Goal: Task Accomplishment & Management: Use online tool/utility

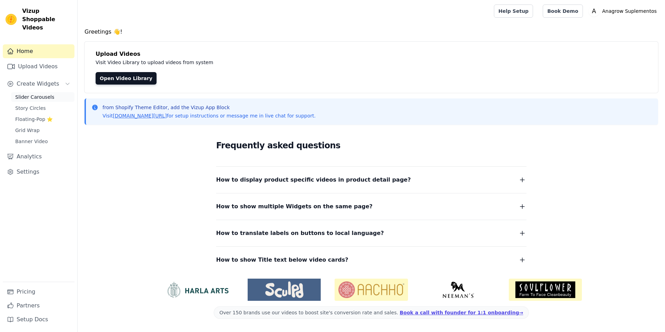
click at [33, 93] on span "Slider Carousels" at bounding box center [34, 96] width 39 height 7
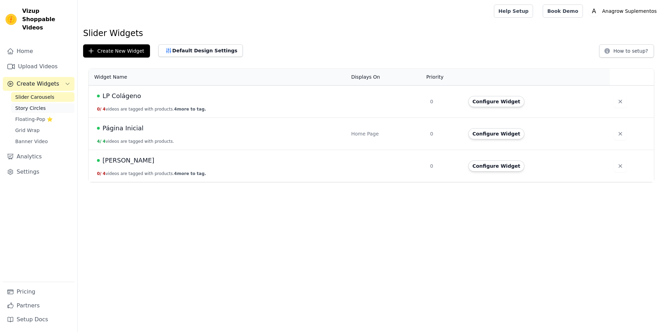
click at [25, 105] on span "Story Circles" at bounding box center [30, 108] width 30 height 7
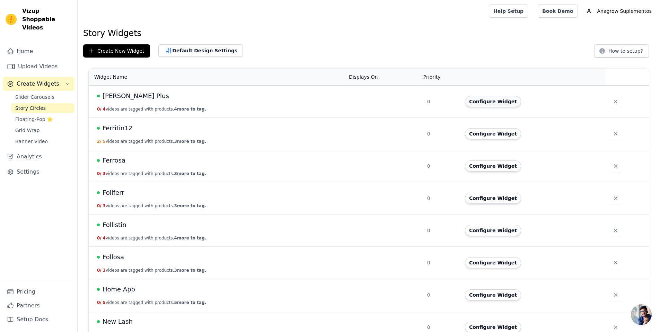
click at [503, 101] on button "Configure Widget" at bounding box center [493, 101] width 56 height 11
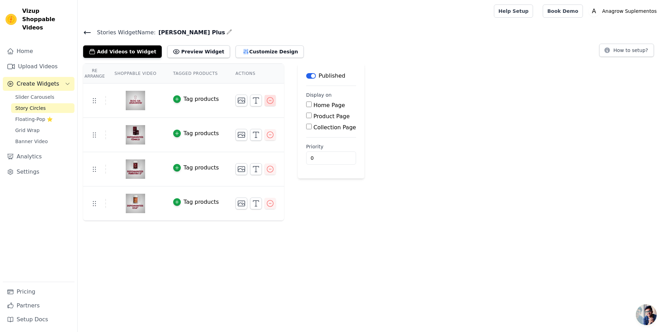
click at [271, 101] on icon "button" at bounding box center [270, 100] width 6 height 6
click at [49, 94] on div "Slider Carousels Story Circles Floating-Pop ⭐ Grid Wrap Banner Video" at bounding box center [42, 119] width 63 height 54
click at [50, 103] on link "Story Circles" at bounding box center [42, 108] width 63 height 10
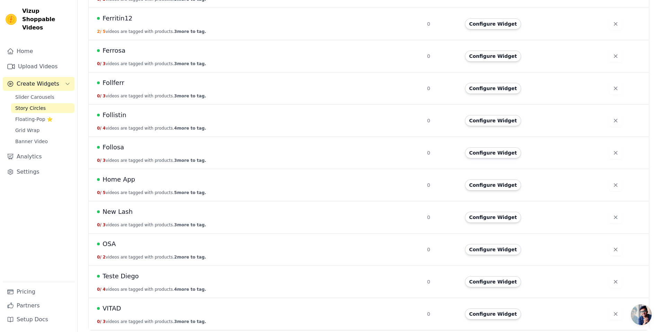
scroll to position [110, 0]
click at [115, 181] on span "Home App" at bounding box center [118, 179] width 33 height 10
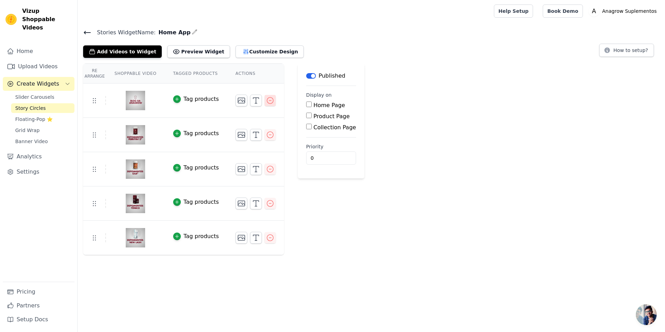
click at [271, 101] on icon "button" at bounding box center [270, 100] width 8 height 8
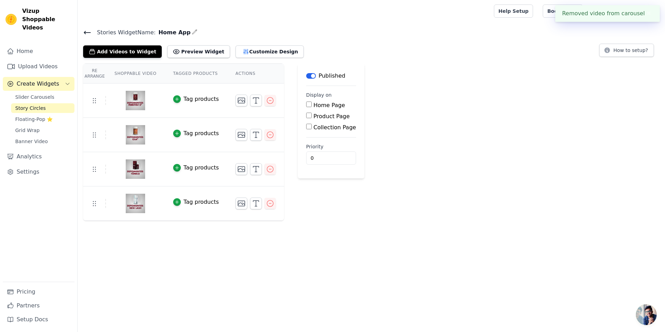
click at [649, 12] on button "✖" at bounding box center [649, 13] width 8 height 8
click at [431, 132] on div "Re Arrange Shoppable Video Tagged Products Actions Tag products Tag products Ta…" at bounding box center [371, 141] width 587 height 157
click at [130, 100] on img at bounding box center [135, 100] width 19 height 33
click at [137, 100] on img at bounding box center [135, 100] width 19 height 33
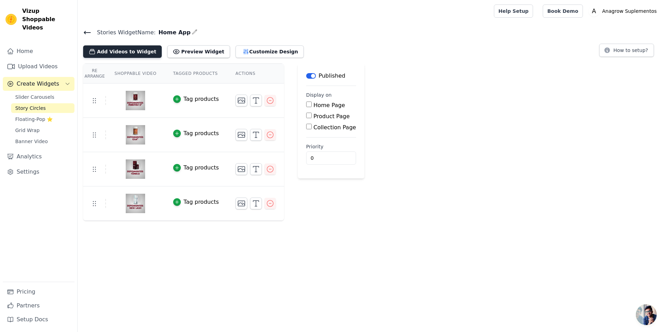
click at [130, 53] on button "Add Videos to Widget" at bounding box center [122, 51] width 79 height 12
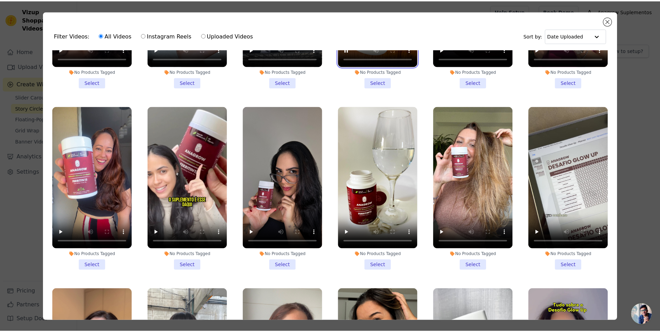
scroll to position [1049, 0]
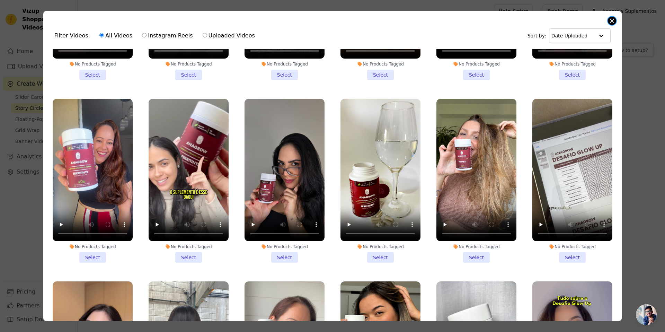
click at [611, 20] on button "Close modal" at bounding box center [612, 21] width 8 height 8
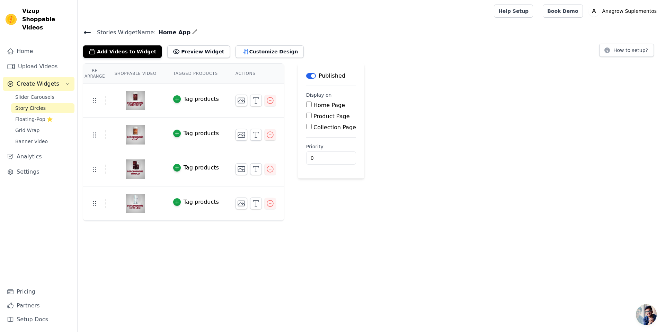
click at [44, 103] on link "Story Circles" at bounding box center [42, 108] width 63 height 10
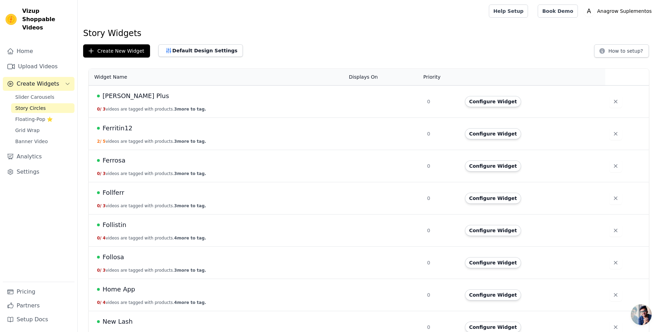
click at [164, 99] on div "[PERSON_NAME] Plus" at bounding box center [218, 96] width 243 height 10
click at [499, 102] on button "Configure Widget" at bounding box center [493, 101] width 56 height 11
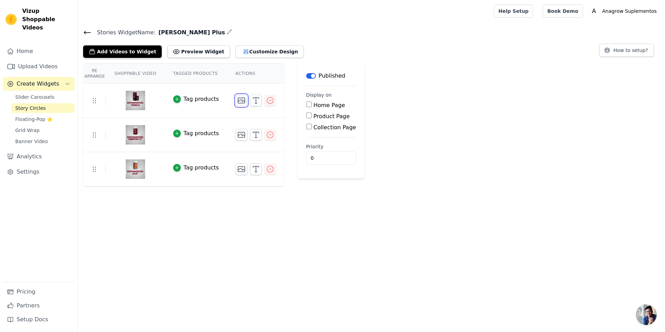
click at [239, 102] on icon "button" at bounding box center [241, 100] width 8 height 8
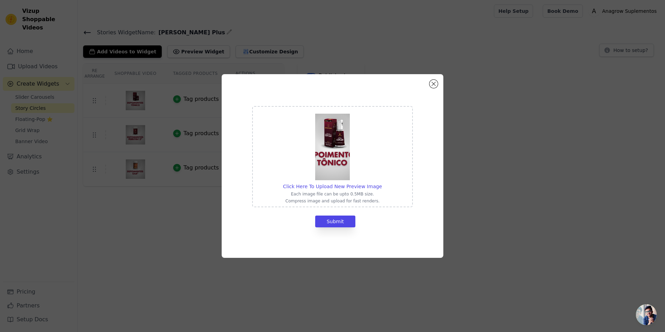
drag, startPoint x: 348, startPoint y: 185, endPoint x: 336, endPoint y: 149, distance: 37.3
click at [336, 141] on img at bounding box center [332, 147] width 35 height 66
click at [382, 182] on input "Click Here To Upload New Preview Image Each image file can be upto 0.5MB size. …" at bounding box center [382, 182] width 0 height 0
click at [428, 84] on div "Click Here To Upload New Preview Image Each image file can be upto 0.5MB size. …" at bounding box center [333, 166] width 222 height 184
click at [436, 84] on button "Close modal" at bounding box center [433, 84] width 8 height 8
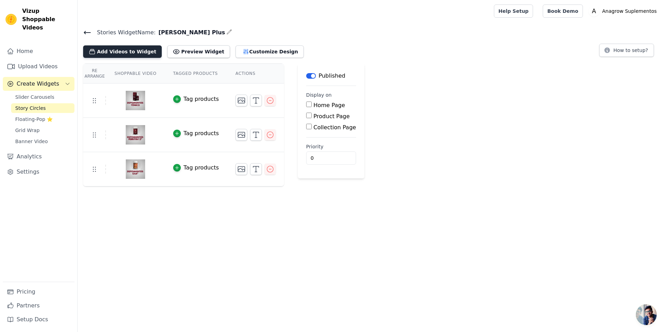
click at [135, 48] on button "Add Videos to Widget" at bounding box center [122, 51] width 79 height 12
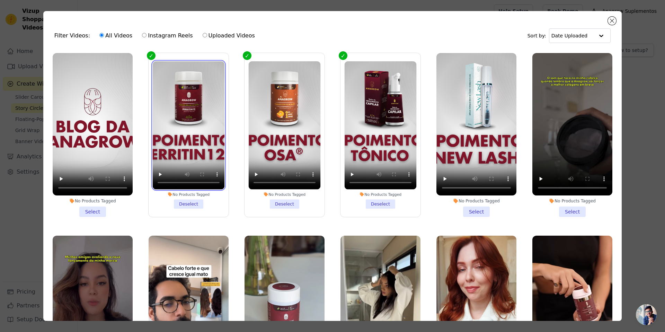
click at [181, 89] on video at bounding box center [188, 125] width 72 height 128
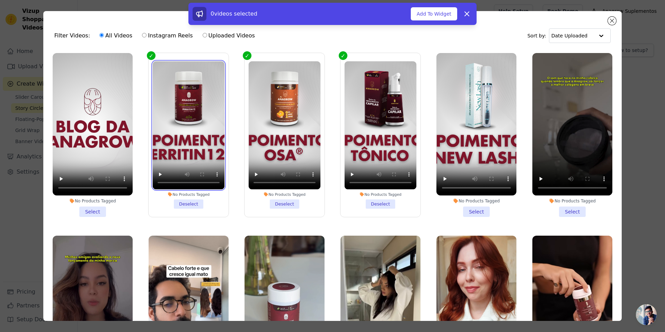
click at [181, 89] on video at bounding box center [188, 125] width 72 height 128
click at [188, 93] on video at bounding box center [188, 125] width 72 height 128
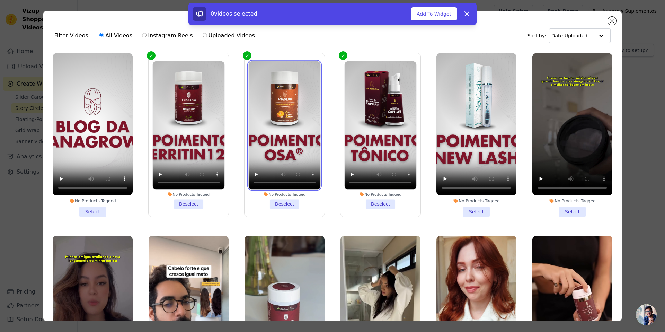
click at [261, 110] on video at bounding box center [284, 125] width 72 height 128
click at [244, 54] on label "No Products Tagged Deselect" at bounding box center [284, 135] width 81 height 164
click at [0, 0] on input "No Products Tagged Deselect" at bounding box center [0, 0] width 0 height 0
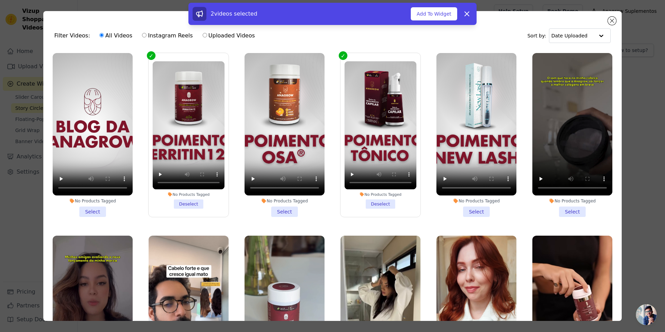
click at [340, 55] on label "No Products Tagged Deselect" at bounding box center [380, 135] width 81 height 164
click at [0, 0] on input "No Products Tagged Deselect" at bounding box center [0, 0] width 0 height 0
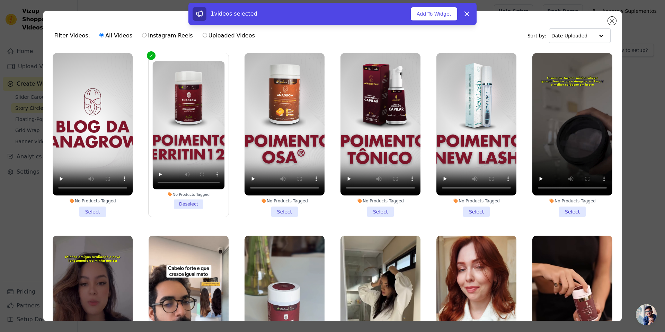
click at [148, 53] on label "No Products Tagged Deselect" at bounding box center [188, 135] width 81 height 164
click at [0, 0] on input "No Products Tagged Deselect" at bounding box center [0, 0] width 0 height 0
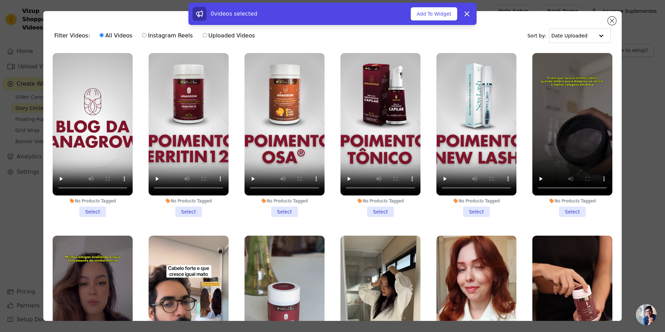
click at [613, 18] on div "0 videos selected Add To Widget Dismiss" at bounding box center [332, 15] width 665 height 25
click at [645, 149] on div "Filter Videos: All Videos Instagram Reels Uploaded Videos Sort by: Date Uploade…" at bounding box center [332, 166] width 643 height 332
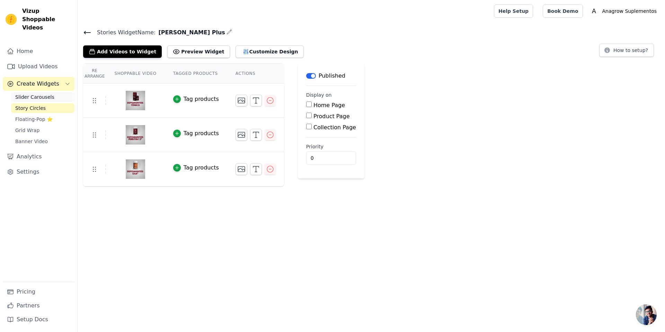
click at [42, 93] on span "Slider Carousels" at bounding box center [34, 96] width 39 height 7
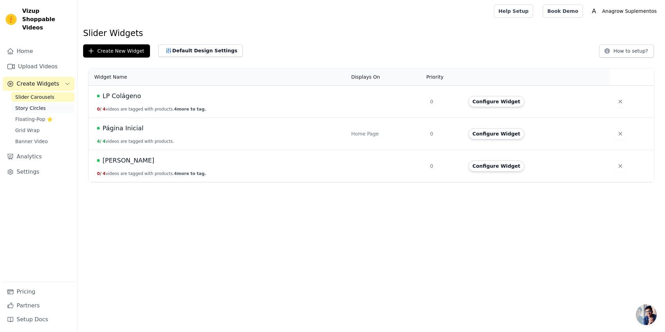
click at [37, 105] on span "Story Circles" at bounding box center [30, 108] width 30 height 7
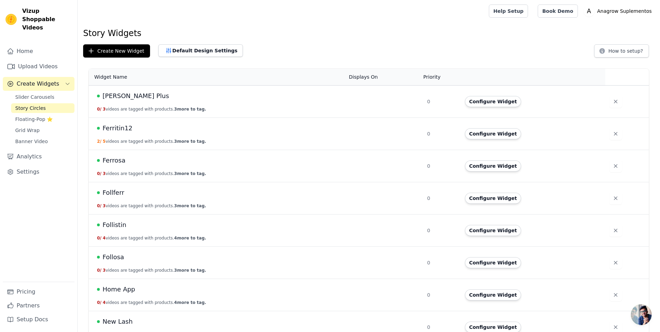
drag, startPoint x: 127, startPoint y: 105, endPoint x: 264, endPoint y: 114, distance: 136.7
click at [127, 105] on td "[PERSON_NAME] Plus 0 / 3 videos are tagged with products. 3 more to tag." at bounding box center [217, 102] width 256 height 32
click at [481, 103] on button "Configure Widget" at bounding box center [493, 101] width 56 height 11
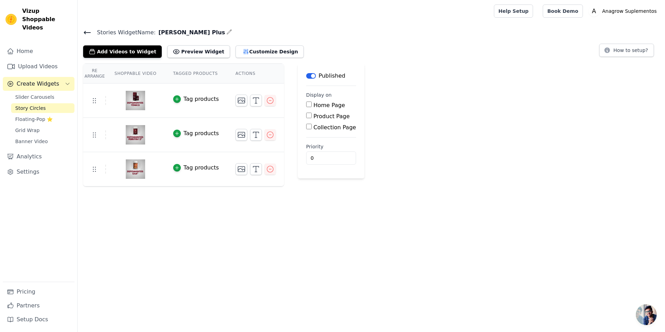
click at [189, 99] on div "Tag products" at bounding box center [201, 99] width 35 height 8
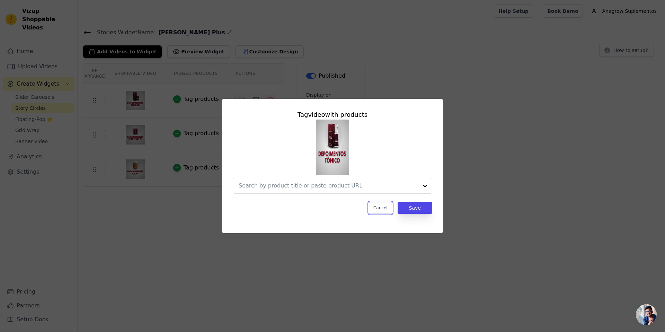
click at [382, 209] on button "Cancel" at bounding box center [380, 208] width 23 height 12
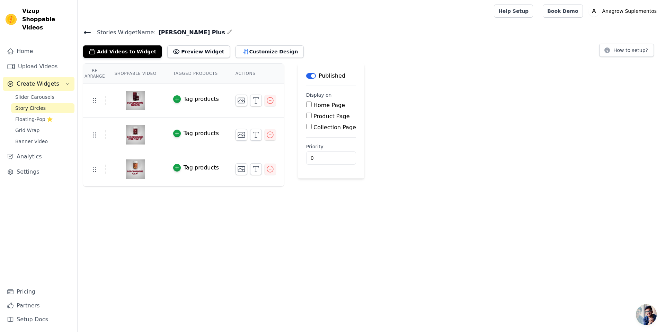
click at [142, 96] on img at bounding box center [135, 100] width 19 height 33
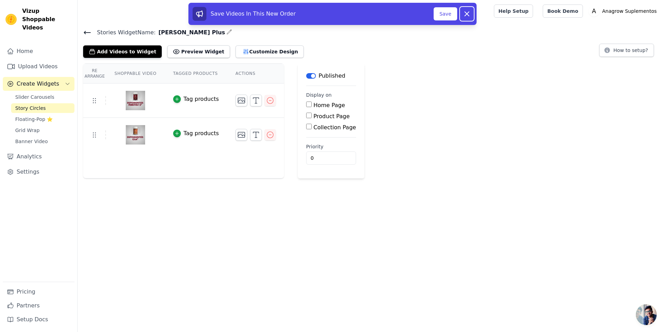
click at [469, 13] on icon at bounding box center [467, 14] width 8 height 8
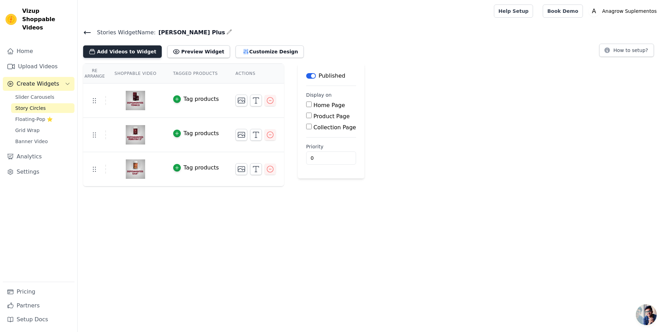
click at [137, 50] on button "Add Videos to Widget" at bounding box center [122, 51] width 79 height 12
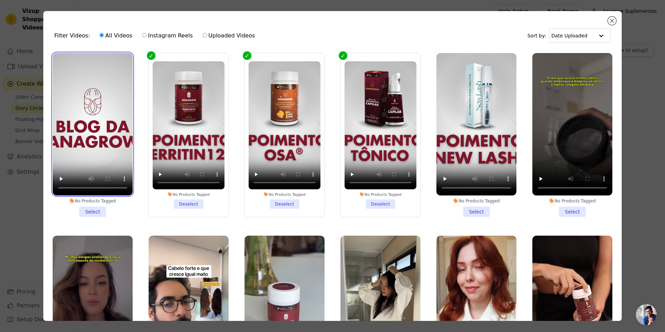
click at [78, 70] on video at bounding box center [93, 124] width 80 height 142
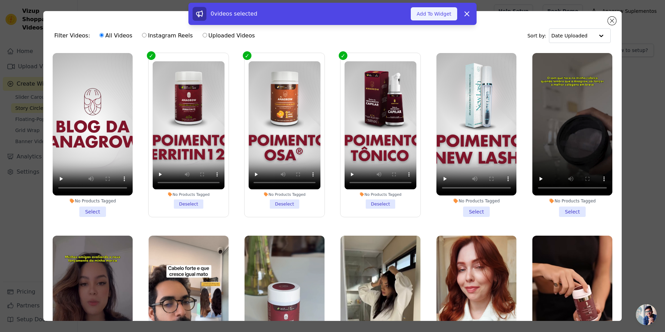
click at [427, 12] on button "Add To Widget" at bounding box center [434, 13] width 46 height 13
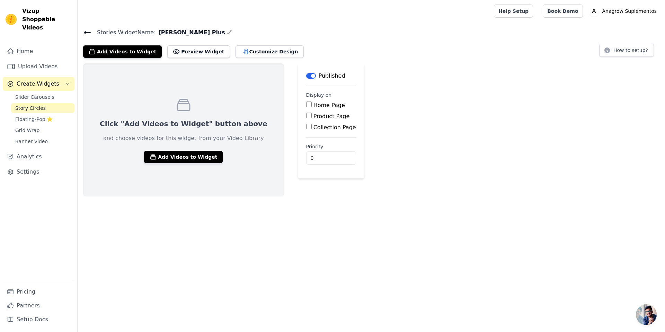
click at [45, 103] on link "Story Circles" at bounding box center [42, 108] width 63 height 10
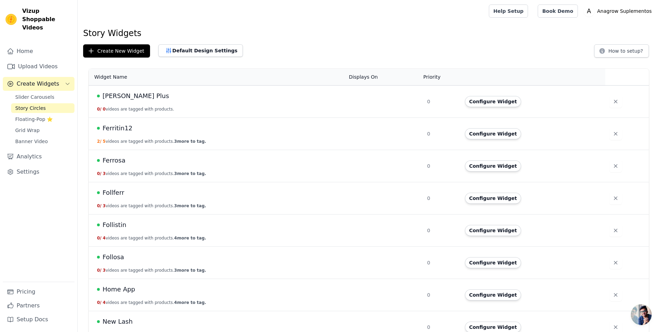
click at [154, 96] on div "[PERSON_NAME] Plus" at bounding box center [218, 96] width 243 height 10
click at [508, 104] on button "Configure Widget" at bounding box center [493, 101] width 56 height 11
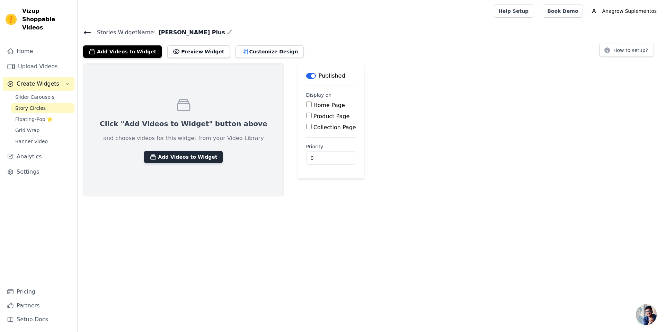
click at [168, 155] on button "Add Videos to Widget" at bounding box center [183, 157] width 79 height 12
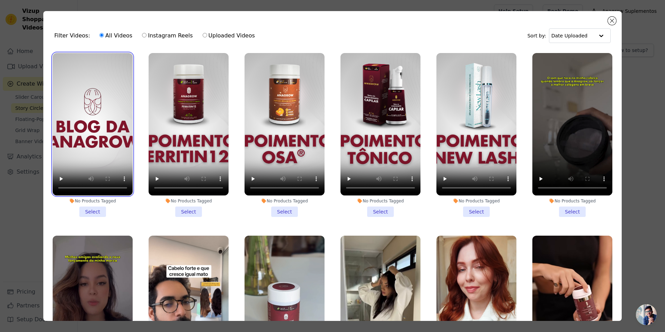
click at [97, 107] on video at bounding box center [93, 124] width 80 height 142
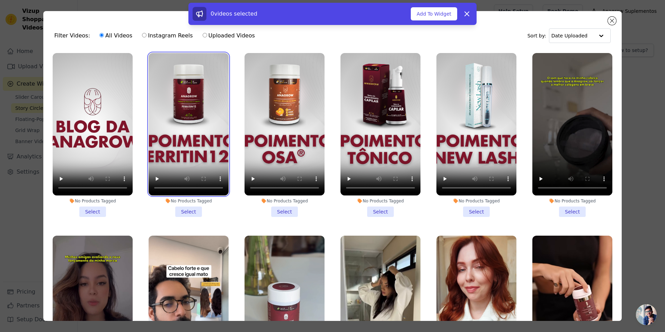
click at [185, 135] on video at bounding box center [189, 124] width 80 height 142
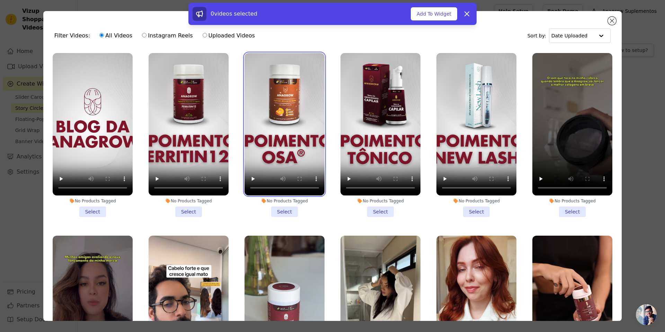
click at [264, 138] on video at bounding box center [284, 124] width 80 height 142
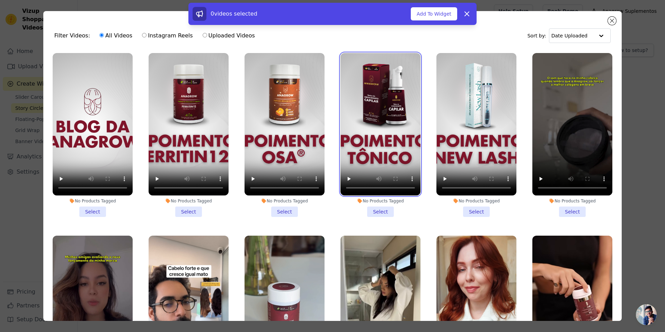
click at [357, 135] on video at bounding box center [380, 124] width 80 height 142
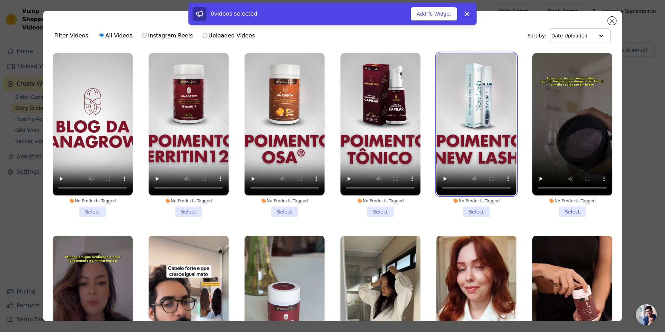
click at [456, 131] on video at bounding box center [476, 124] width 80 height 142
click at [89, 211] on li "No Products Tagged Select" at bounding box center [93, 135] width 80 height 164
click at [0, 0] on input "No Products Tagged Select" at bounding box center [0, 0] width 0 height 0
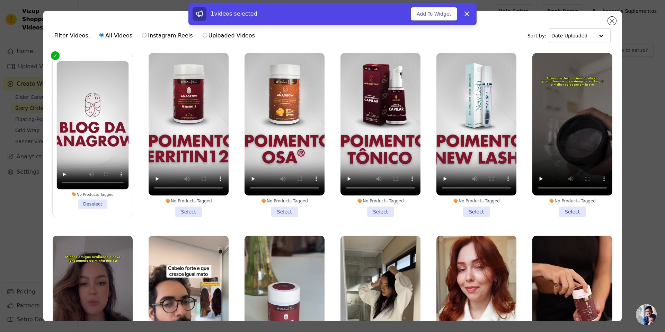
click at [191, 211] on li "No Products Tagged Select" at bounding box center [189, 135] width 80 height 164
click at [0, 0] on input "No Products Tagged Select" at bounding box center [0, 0] width 0 height 0
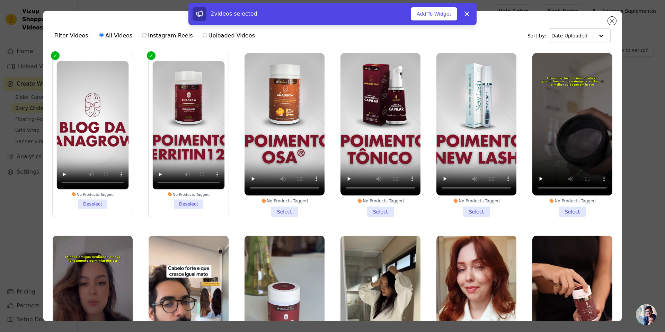
drag, startPoint x: 287, startPoint y: 208, endPoint x: 303, endPoint y: 210, distance: 16.8
click at [287, 207] on li "No Products Tagged Select" at bounding box center [284, 135] width 80 height 164
click at [0, 0] on input "No Products Tagged Select" at bounding box center [0, 0] width 0 height 0
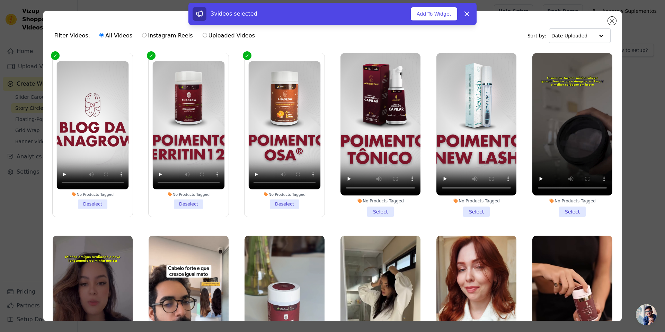
click at [381, 208] on li "No Products Tagged Select" at bounding box center [380, 135] width 80 height 164
click at [0, 0] on input "No Products Tagged Select" at bounding box center [0, 0] width 0 height 0
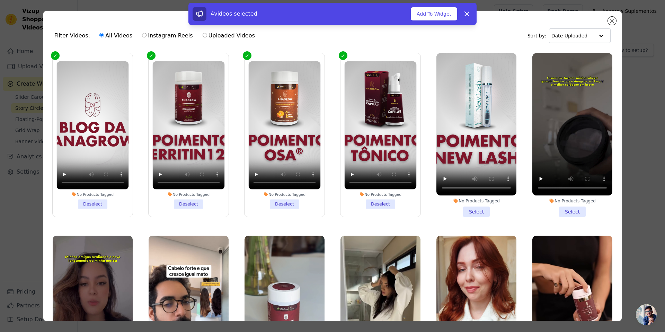
click at [475, 209] on li "No Products Tagged Select" at bounding box center [476, 135] width 80 height 164
click at [0, 0] on input "No Products Tagged Select" at bounding box center [0, 0] width 0 height 0
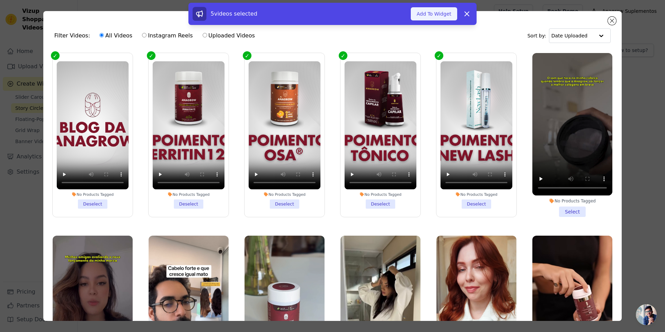
click at [442, 11] on button "Add To Widget" at bounding box center [434, 13] width 46 height 13
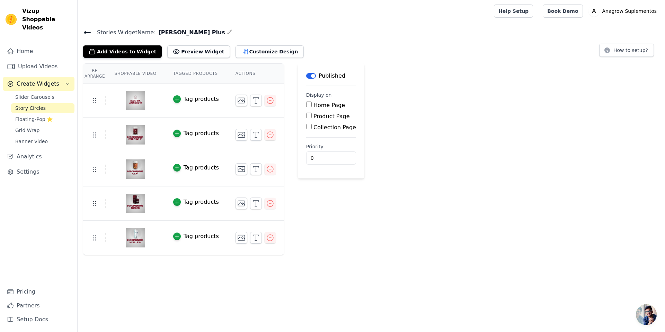
click at [133, 100] on img at bounding box center [135, 100] width 19 height 33
click at [31, 60] on link "Upload Videos" at bounding box center [39, 67] width 72 height 14
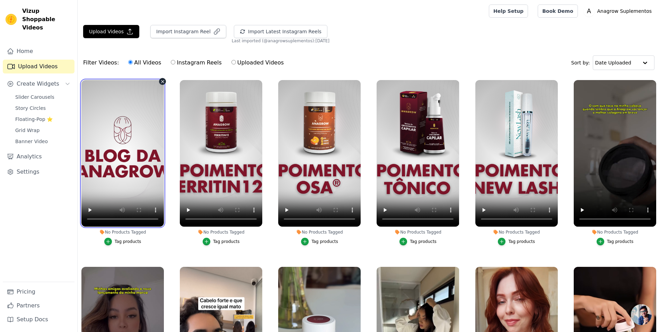
click at [133, 139] on video at bounding box center [122, 153] width 82 height 146
click at [146, 119] on video at bounding box center [122, 153] width 82 height 146
click at [118, 160] on video at bounding box center [122, 153] width 82 height 146
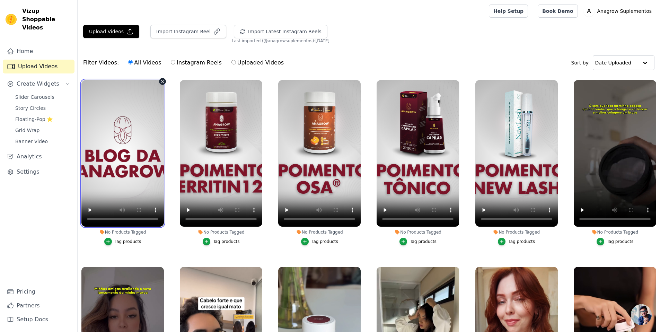
click at [114, 97] on video at bounding box center [122, 153] width 82 height 146
